Goal: Task Accomplishment & Management: Manage account settings

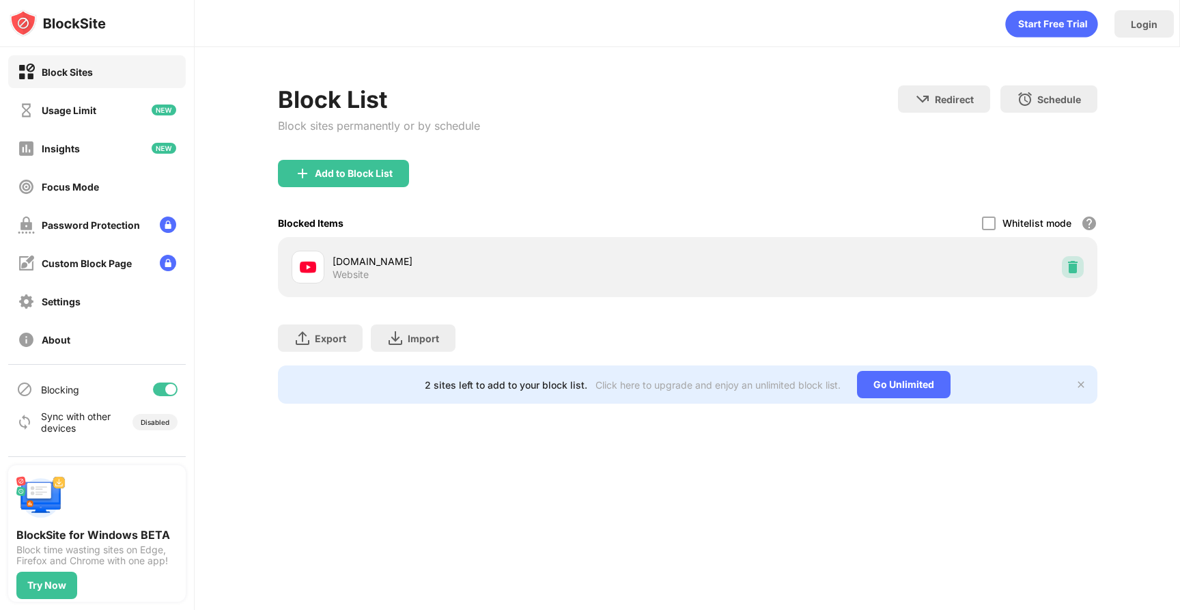
click at [1077, 273] on div at bounding box center [1073, 267] width 22 height 22
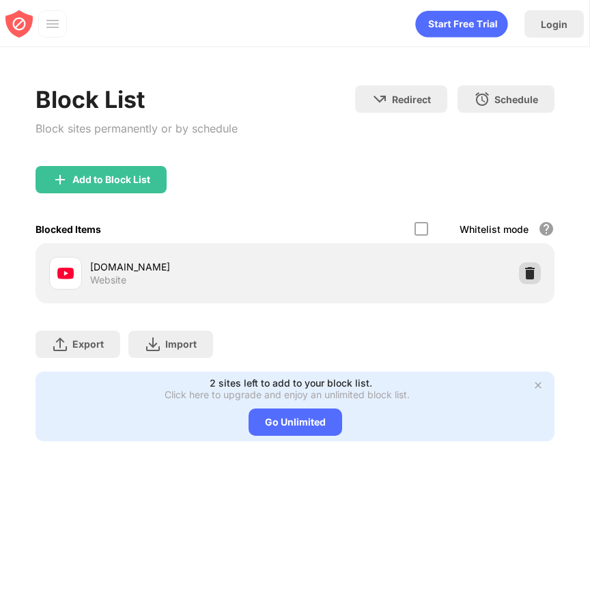
drag, startPoint x: 530, startPoint y: 274, endPoint x: 249, endPoint y: 20, distance: 378.6
click at [530, 273] on img at bounding box center [530, 273] width 14 height 14
